Goal: Task Accomplishment & Management: Use online tool/utility

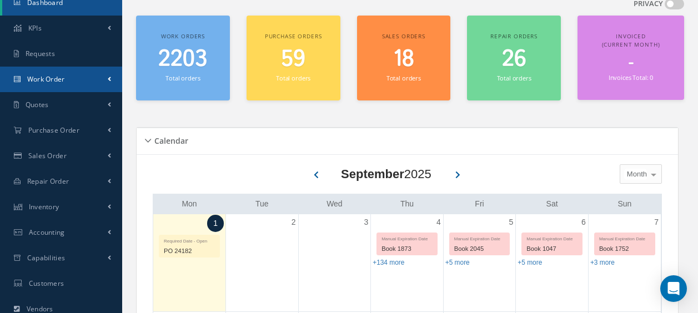
scroll to position [56, 0]
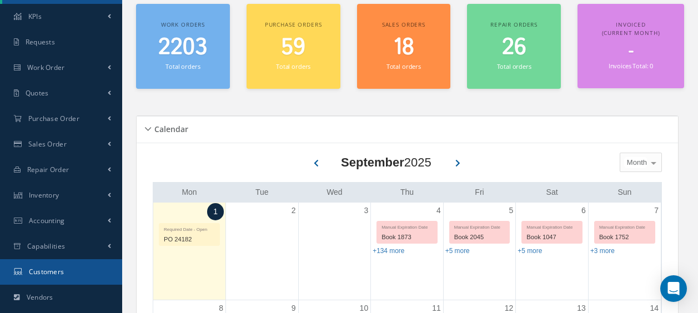
click at [52, 271] on span "Customers" at bounding box center [47, 271] width 36 height 9
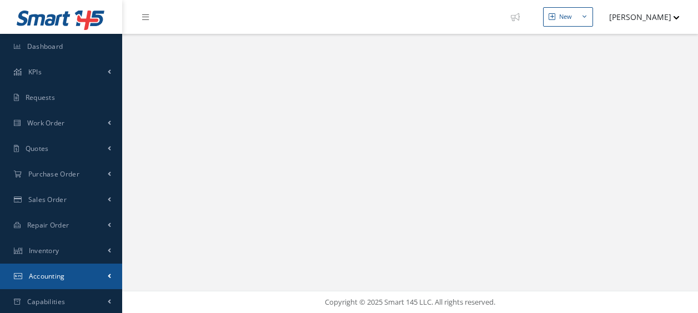
select select "25"
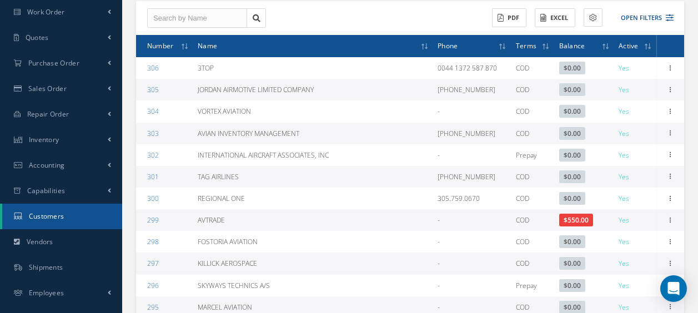
scroll to position [478, 0]
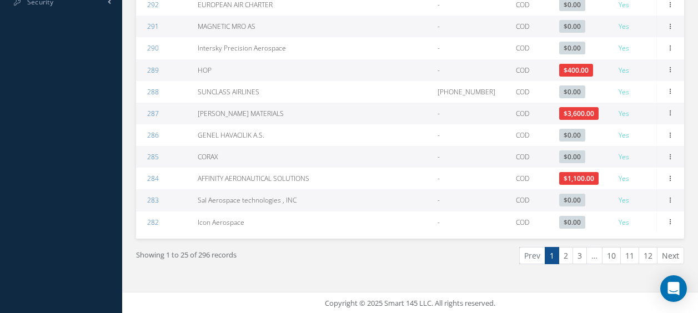
click at [579, 255] on link "3" at bounding box center [579, 255] width 14 height 17
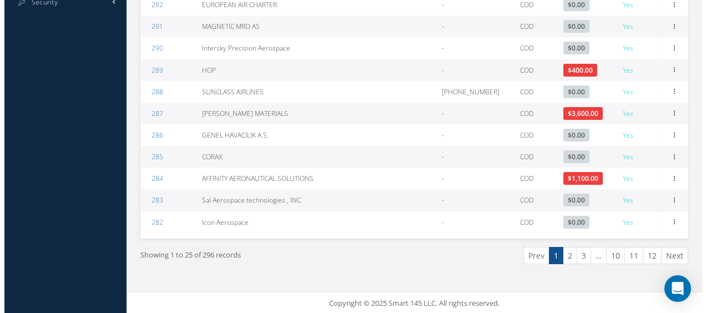
scroll to position [180, 0]
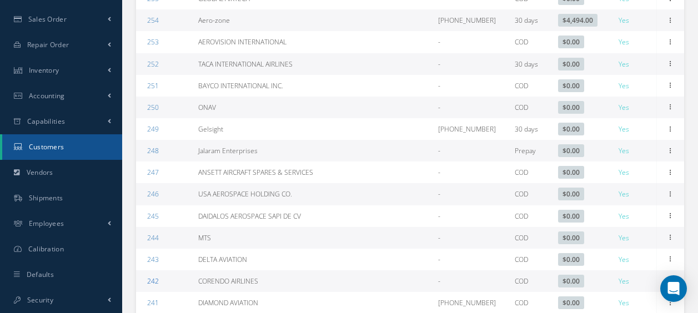
click at [147, 283] on link "242" at bounding box center [153, 280] width 12 height 9
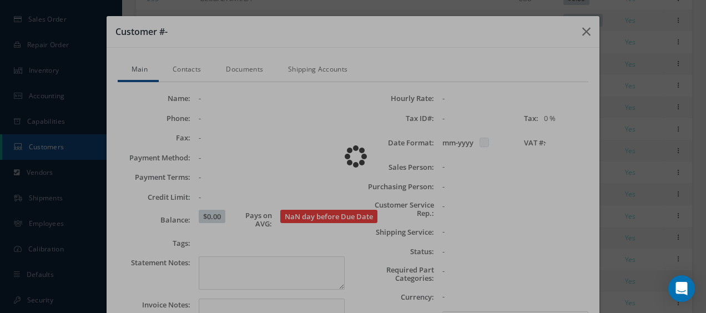
checkbox input "false"
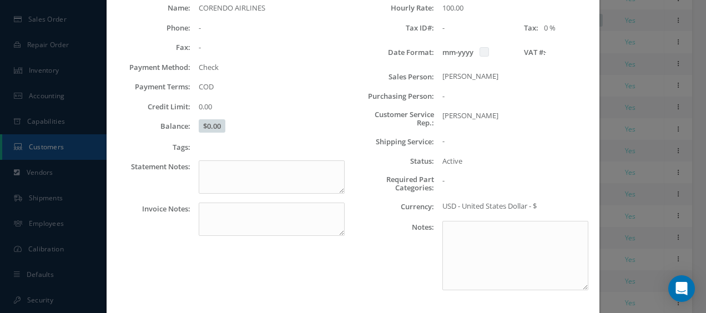
scroll to position [41, 0]
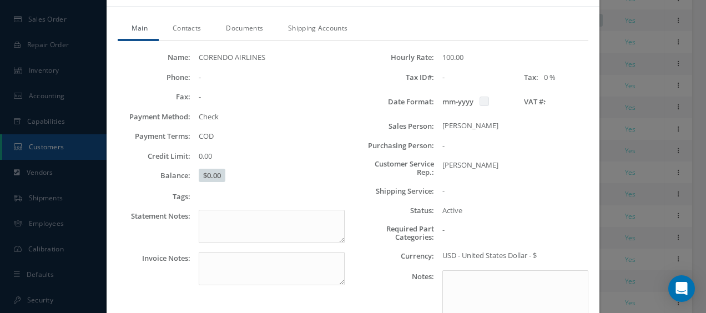
click at [181, 26] on link "Contacts" at bounding box center [185, 29] width 53 height 23
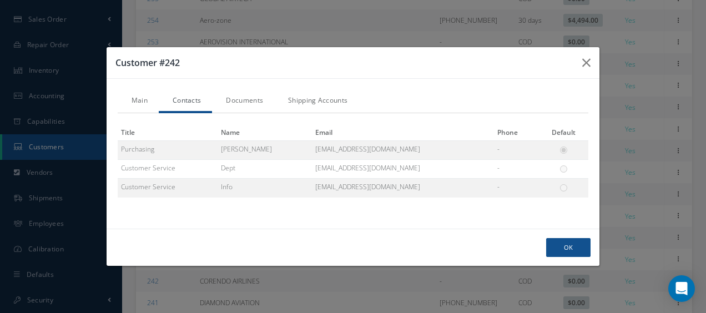
drag, startPoint x: 181, startPoint y: 26, endPoint x: 240, endPoint y: 100, distance: 94.8
click at [240, 100] on link "Documents" at bounding box center [243, 101] width 62 height 23
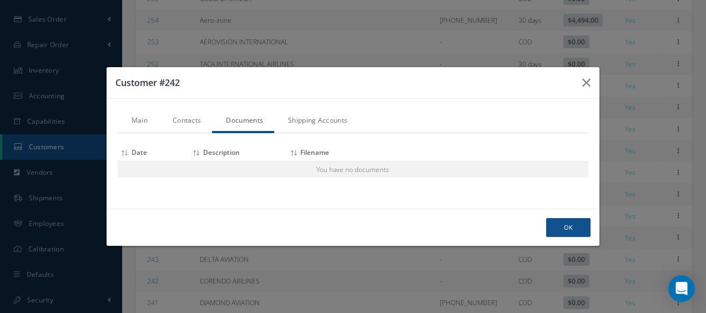
click at [139, 120] on link "Main" at bounding box center [138, 121] width 41 height 23
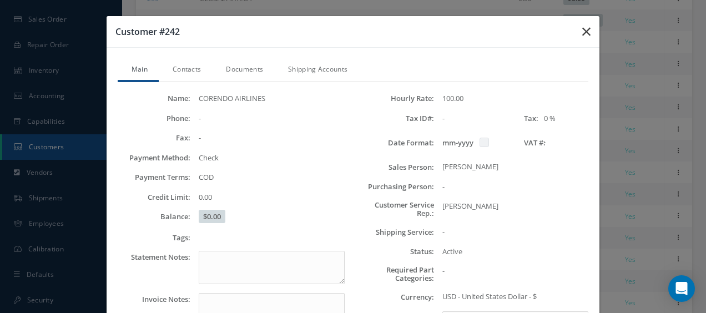
click at [582, 28] on icon "button" at bounding box center [586, 31] width 8 height 13
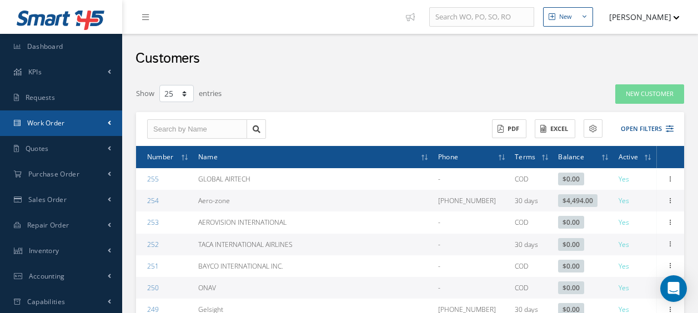
click at [40, 119] on span "Work Order" at bounding box center [46, 122] width 38 height 9
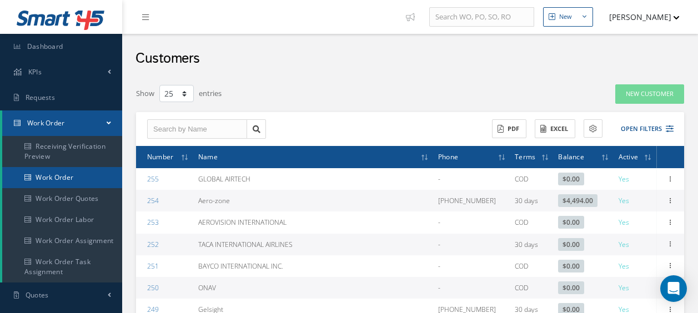
click at [56, 178] on link "Work Order" at bounding box center [62, 177] width 120 height 21
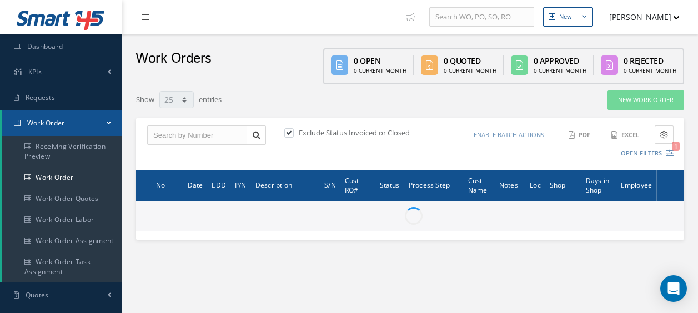
select select "25"
type input "All Work Request"
type input "All Work Performed"
type input "All Status"
type input "WO Part Status"
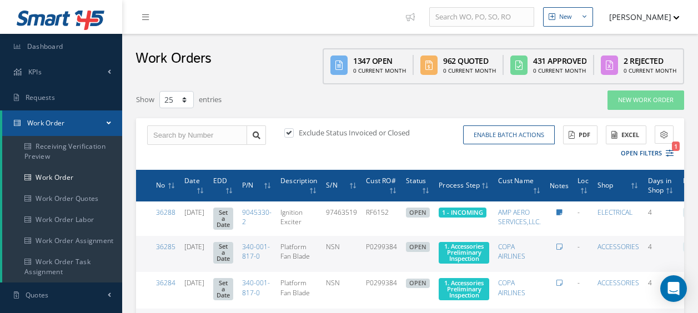
click at [293, 131] on label at bounding box center [294, 133] width 3 height 10
click at [291, 131] on input "checkbox" at bounding box center [287, 133] width 7 height 7
checkbox input "false"
click at [644, 153] on button "Open Filters" at bounding box center [642, 153] width 63 height 18
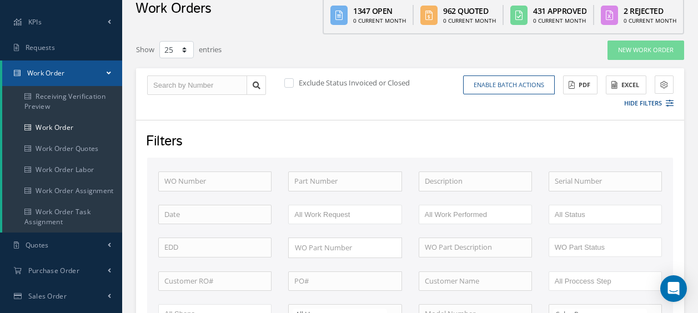
scroll to position [56, 0]
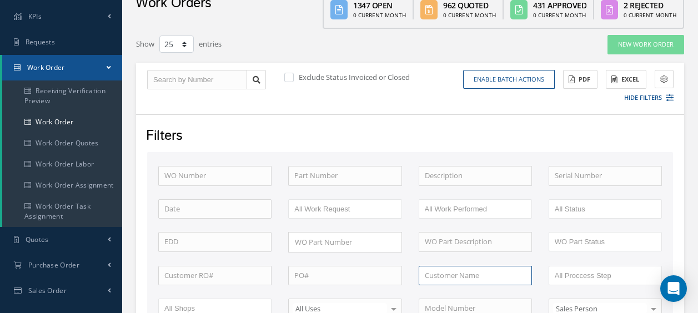
click at [460, 275] on input "text" at bounding box center [474, 276] width 113 height 20
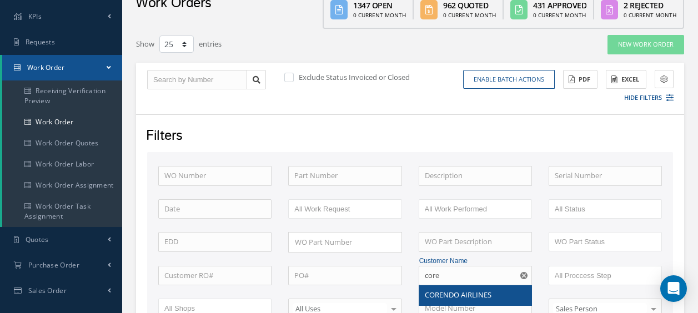
click at [457, 291] on span "CORENDO AIRLINES" at bounding box center [458, 295] width 67 height 10
type input "CORENDO AIRLINES"
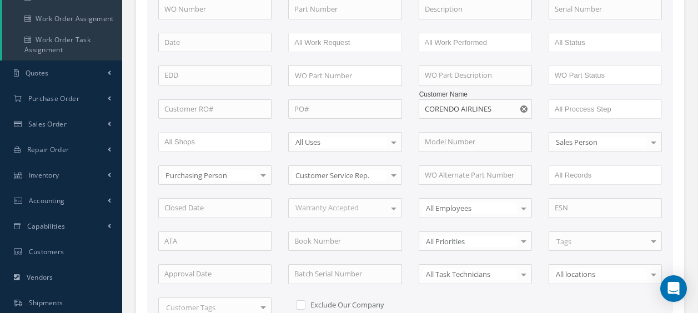
scroll to position [389, 0]
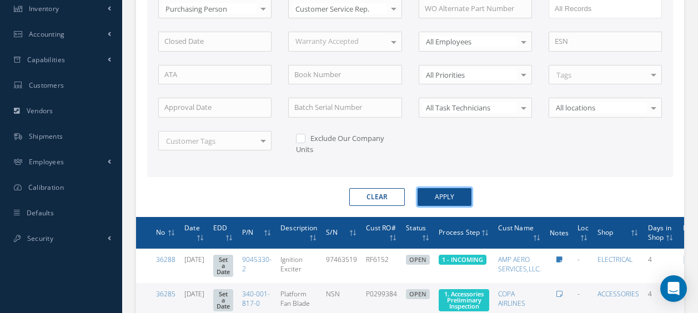
click at [444, 195] on button "Apply" at bounding box center [444, 197] width 54 height 18
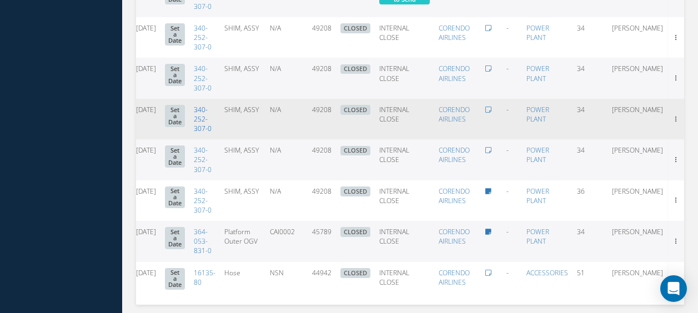
scroll to position [760, 0]
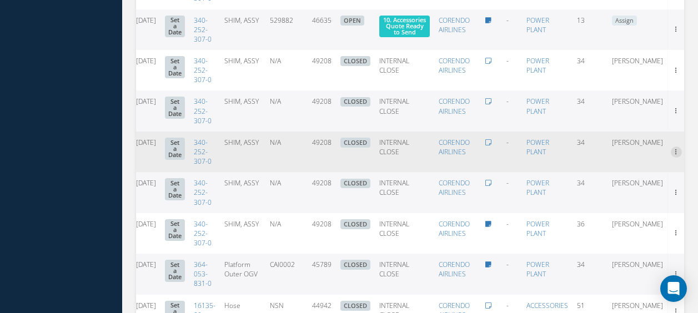
click at [675, 155] on icon at bounding box center [675, 151] width 11 height 9
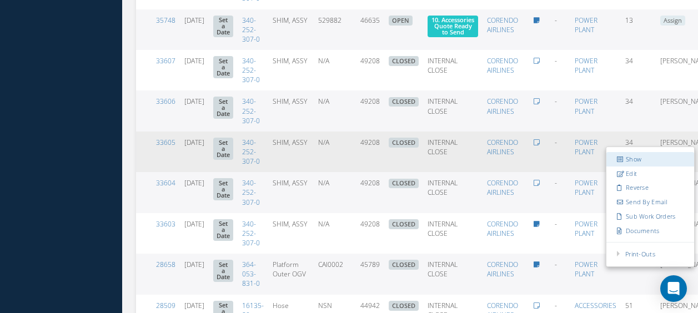
click at [668, 159] on link "Show" at bounding box center [650, 159] width 88 height 14
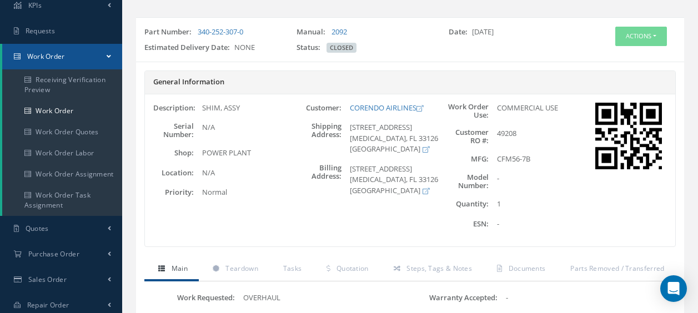
scroll to position [6, 0]
